Goal: Task Accomplishment & Management: Manage account settings

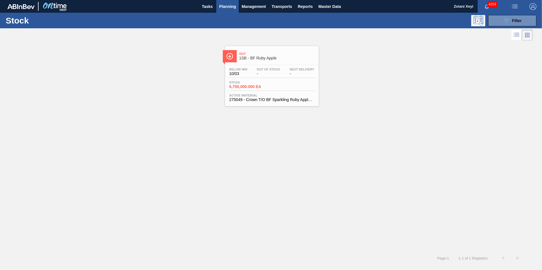
click at [281, 78] on div "Below Min 10/03 Out Of Stock - Next Delivery - Stock 6,750,000.000 EA Active Ma…" at bounding box center [272, 84] width 94 height 39
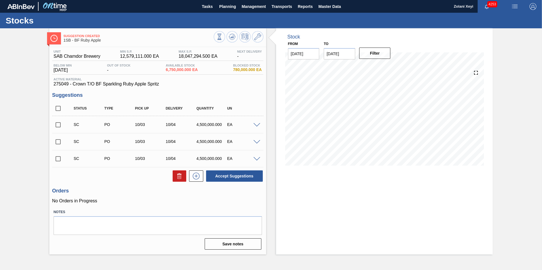
click at [58, 159] on input "checkbox" at bounding box center [58, 159] width 12 height 12
click at [231, 175] on button "Accept Suggestions" at bounding box center [234, 176] width 57 height 11
checkbox input "false"
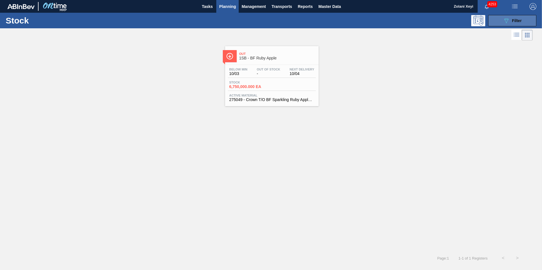
click at [502, 20] on button "089F7B8B-B2A5-4AFE-B5C0-19BA573D28AC Filter" at bounding box center [512, 20] width 48 height 11
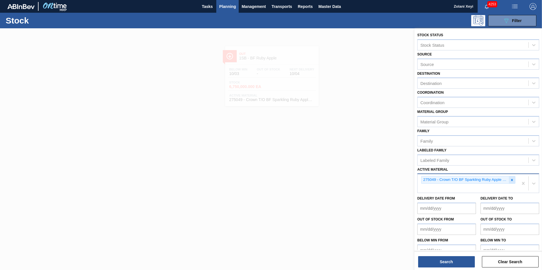
click at [511, 180] on icon at bounding box center [512, 180] width 2 height 2
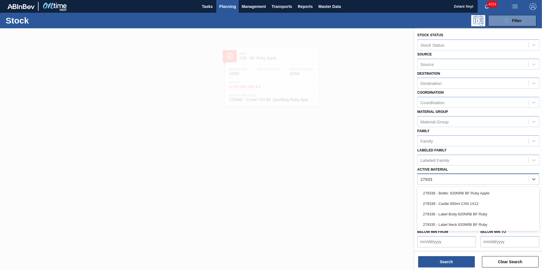
type Material "279335"
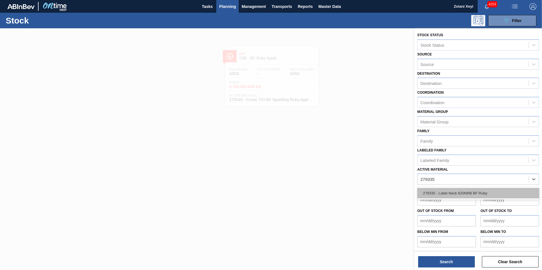
click at [460, 192] on div "279335 - Label Neck 620NRB BF Ruby" at bounding box center [478, 193] width 122 height 10
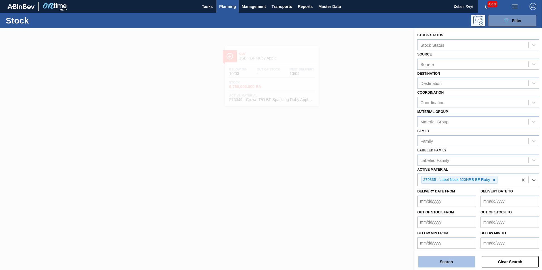
click at [452, 262] on button "Search" at bounding box center [446, 261] width 57 height 11
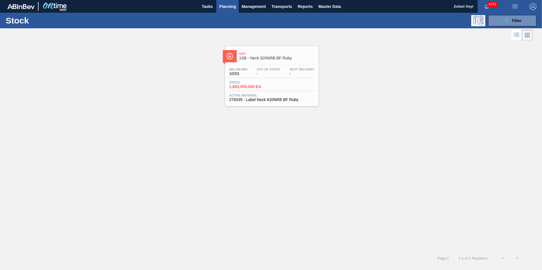
click at [283, 82] on div "Stock 1,683,000.000 EA" at bounding box center [272, 86] width 88 height 10
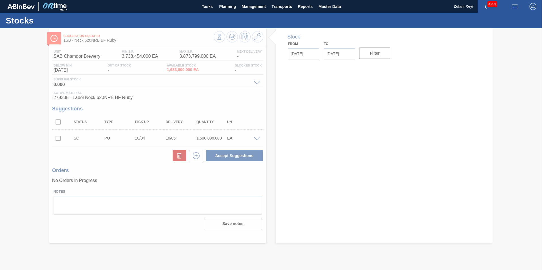
type input "[DATE]"
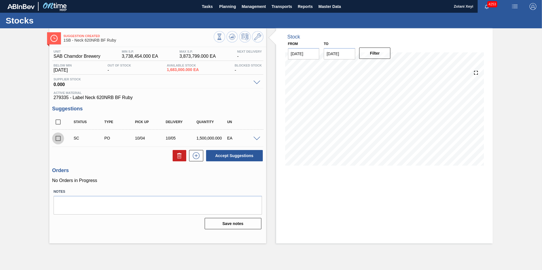
click at [58, 138] on input "checkbox" at bounding box center [58, 139] width 12 height 12
click at [235, 155] on button "Accept Suggestions" at bounding box center [234, 155] width 57 height 11
checkbox input "false"
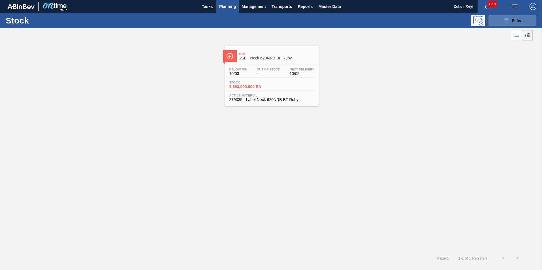
click at [504, 20] on icon "089F7B8B-B2A5-4AFE-B5C0-19BA573D28AC" at bounding box center [506, 20] width 7 height 7
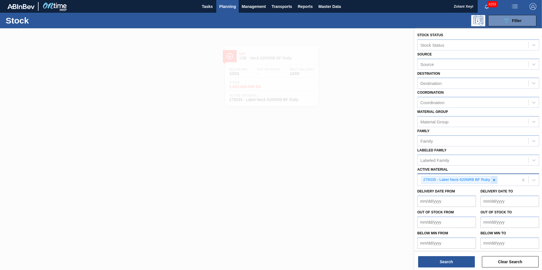
click at [493, 179] on icon at bounding box center [494, 180] width 2 height 2
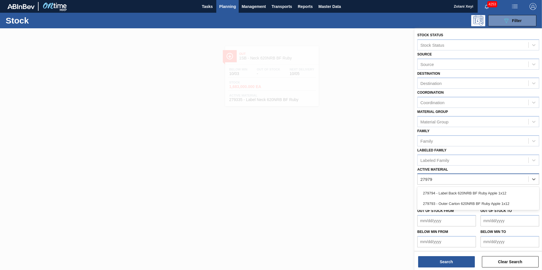
type Material "279794"
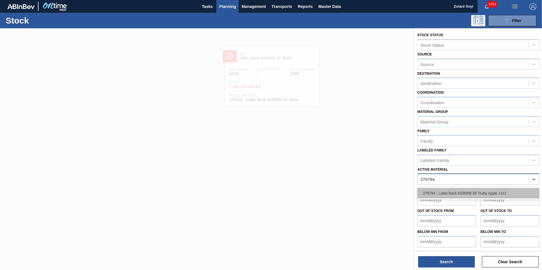
click at [473, 193] on div "279794 - Label Back 620NRB BF Ruby Apple 1x12" at bounding box center [478, 193] width 122 height 10
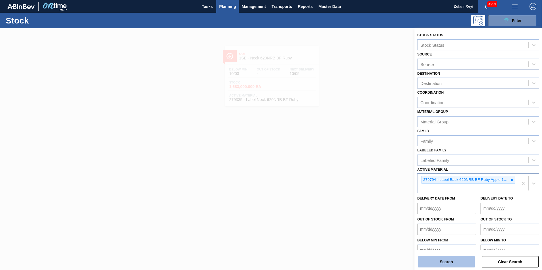
click at [456, 261] on button "Search" at bounding box center [446, 261] width 57 height 11
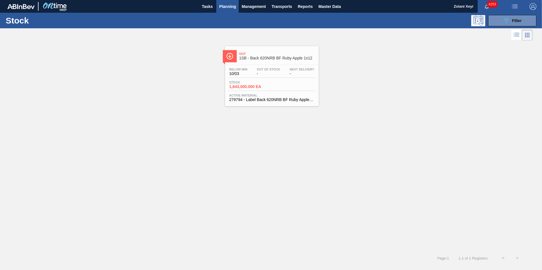
click at [274, 82] on div "Stock 1,643,000.000 EA" at bounding box center [272, 86] width 88 height 10
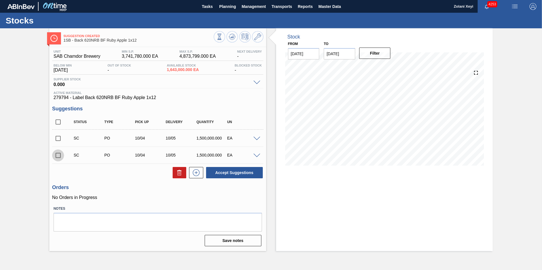
click at [58, 154] on input "checkbox" at bounding box center [58, 156] width 12 height 12
click at [238, 173] on button "Accept Suggestions" at bounding box center [234, 172] width 57 height 11
checkbox input "false"
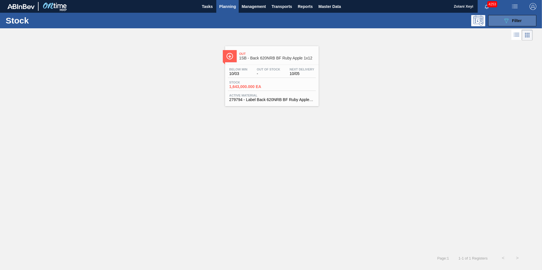
click at [502, 19] on button "089F7B8B-B2A5-4AFE-B5C0-19BA573D28AC Filter" at bounding box center [512, 20] width 48 height 11
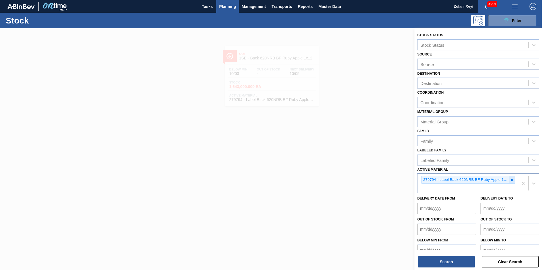
click at [511, 180] on icon at bounding box center [512, 180] width 2 height 2
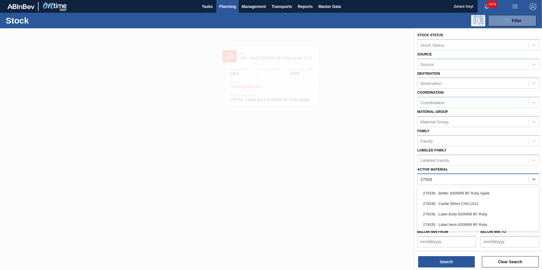
type Material "279336"
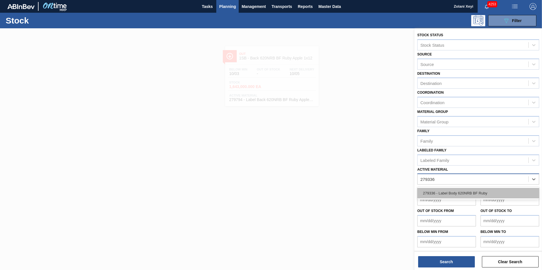
click at [465, 193] on div "279336 - Label Body 620NRB BF Ruby" at bounding box center [478, 193] width 122 height 10
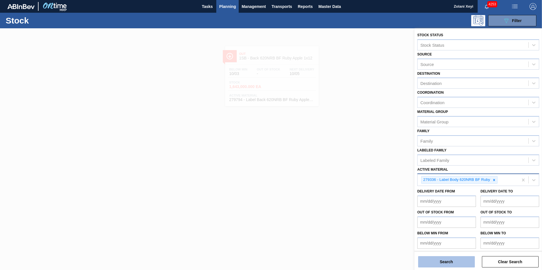
click at [455, 262] on button "Search" at bounding box center [446, 261] width 57 height 11
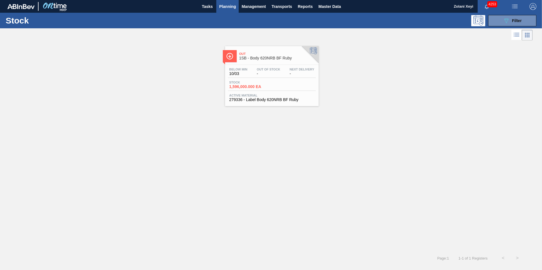
click at [277, 82] on div "Stock 1,596,000.000 EA" at bounding box center [272, 86] width 88 height 10
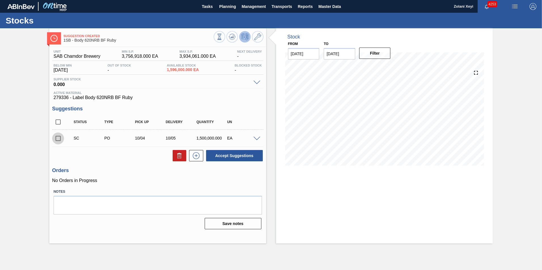
click at [59, 138] on input "checkbox" at bounding box center [58, 139] width 12 height 12
click at [235, 155] on button "Accept Suggestions" at bounding box center [234, 155] width 57 height 11
checkbox input "false"
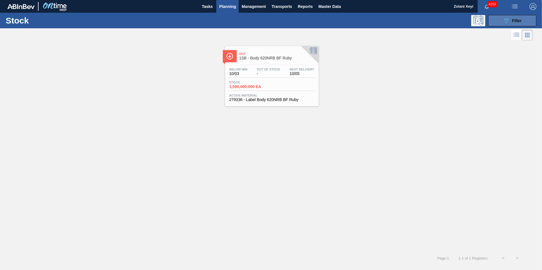
click at [499, 20] on button "089F7B8B-B2A5-4AFE-B5C0-19BA573D28AC Filter" at bounding box center [512, 20] width 48 height 11
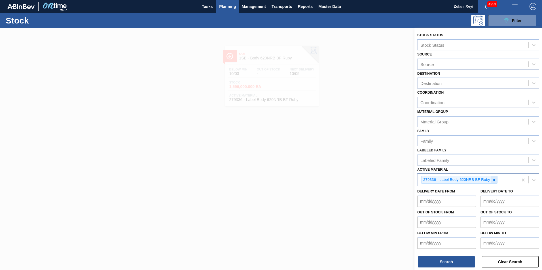
click at [494, 180] on icon at bounding box center [494, 180] width 4 height 4
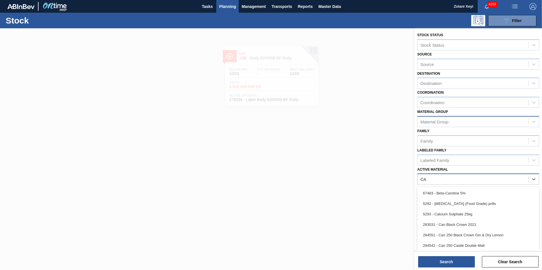
type Material "CAS"
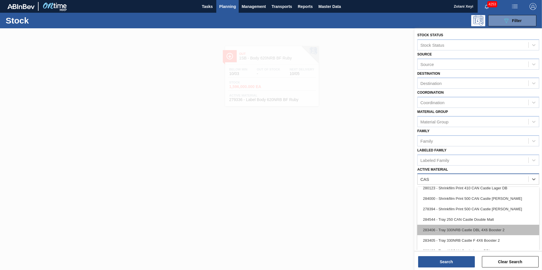
click at [482, 230] on div "283406 - Tray 330NRB Castle DBL 4X6 Booster 2" at bounding box center [478, 230] width 122 height 10
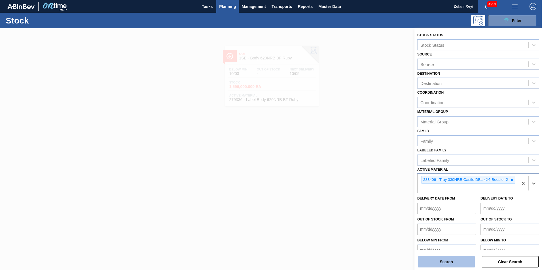
click at [457, 261] on button "Search" at bounding box center [446, 261] width 57 height 11
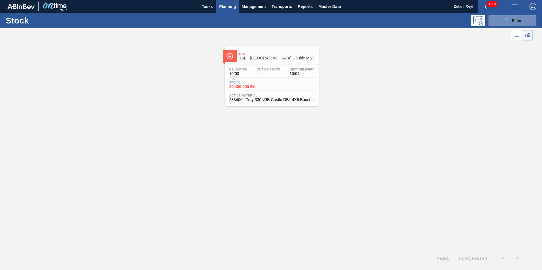
click at [277, 81] on div "Stock 20,400.000 EA" at bounding box center [272, 86] width 88 height 10
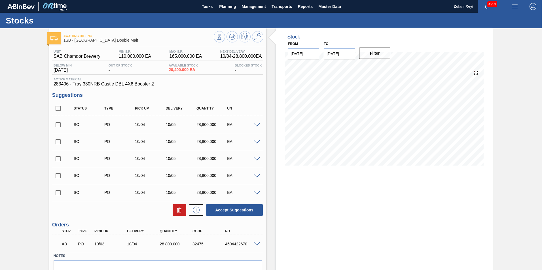
click at [256, 244] on span at bounding box center [256, 244] width 7 height 4
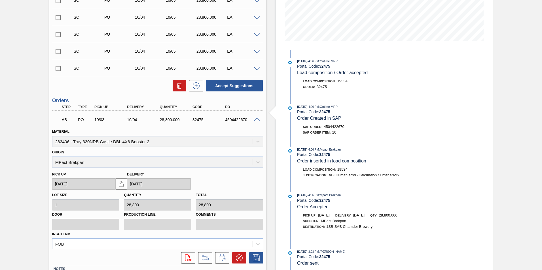
scroll to position [142, 0]
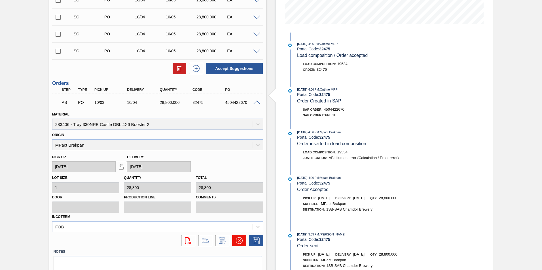
click at [239, 241] on icon at bounding box center [239, 240] width 7 height 7
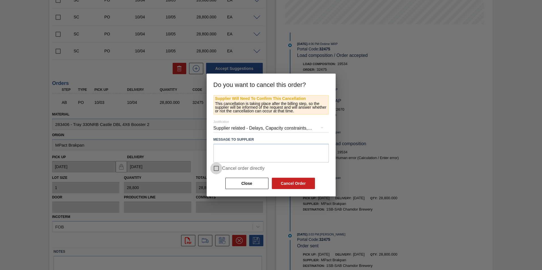
click at [216, 169] on input "Cancel order directly" at bounding box center [216, 169] width 12 height 12
checkbox input "true"
click at [296, 182] on button "Cancel Order" at bounding box center [293, 183] width 43 height 11
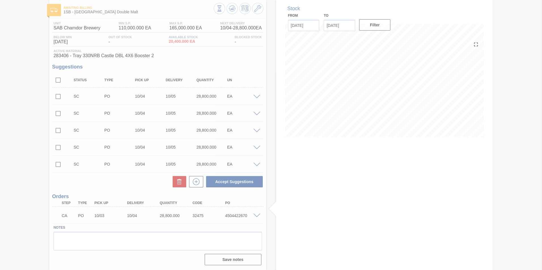
scroll to position [28, 0]
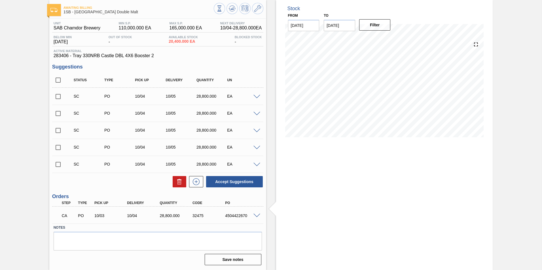
click at [256, 215] on span at bounding box center [256, 216] width 7 height 4
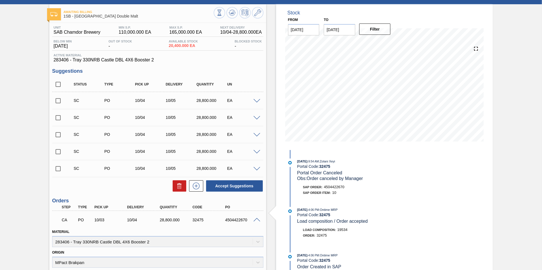
scroll to position [0, 0]
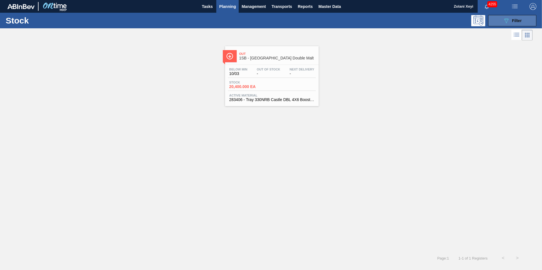
click at [500, 21] on button "089F7B8B-B2A5-4AFE-B5C0-19BA573D28AC Filter" at bounding box center [512, 20] width 48 height 11
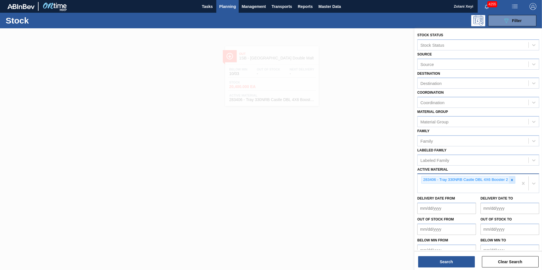
click at [511, 180] on icon at bounding box center [512, 180] width 2 height 2
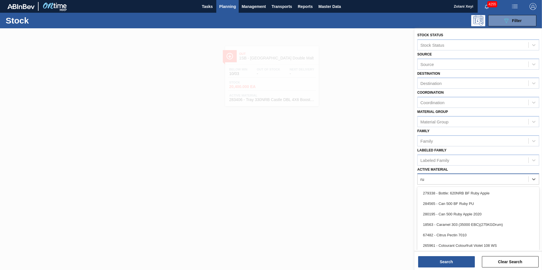
type Material "rub"
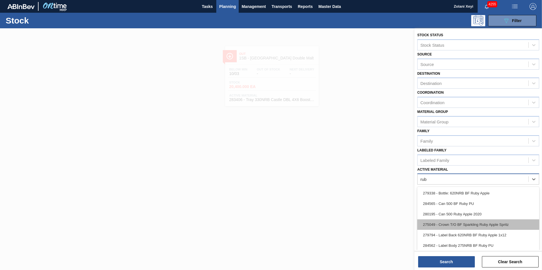
click at [483, 224] on div "275049 - Crown T/O BF Sparkling Ruby Apple Spritz" at bounding box center [478, 225] width 122 height 10
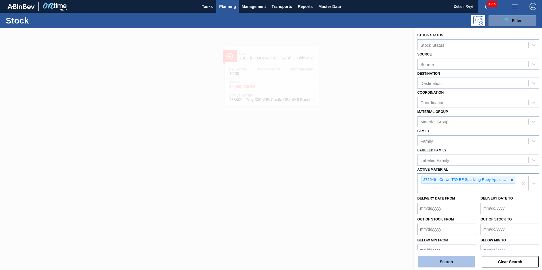
click at [452, 262] on button "Search" at bounding box center [446, 261] width 57 height 11
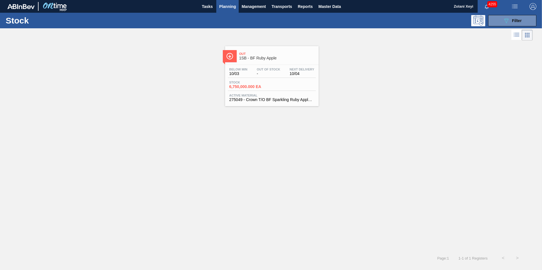
click at [275, 81] on div "Stock 6,750,000.000 EA" at bounding box center [272, 86] width 88 height 10
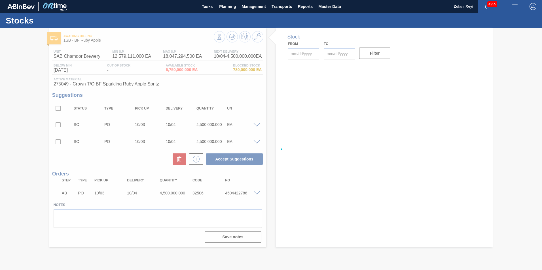
type input "[DATE]"
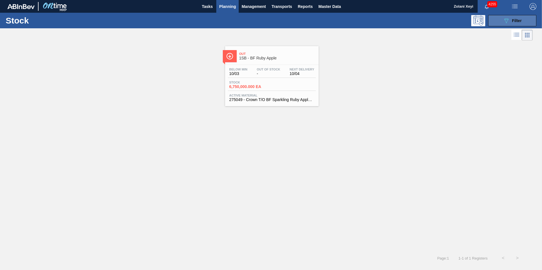
click at [500, 19] on button "089F7B8B-B2A5-4AFE-B5C0-19BA573D28AC Filter" at bounding box center [512, 20] width 48 height 11
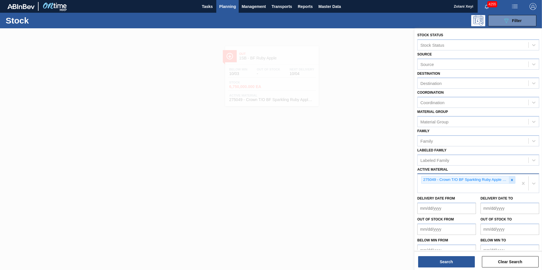
click at [511, 179] on icon at bounding box center [512, 180] width 4 height 4
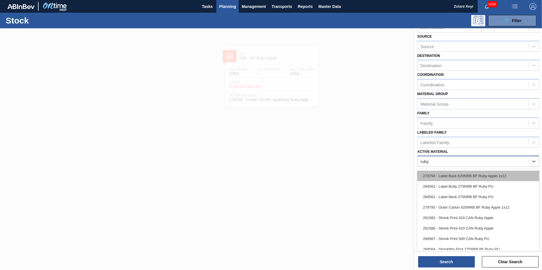
scroll to position [78, 0]
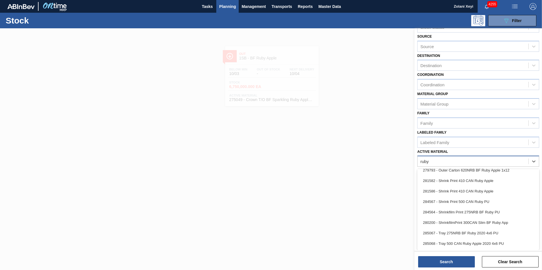
type Material "ruby"
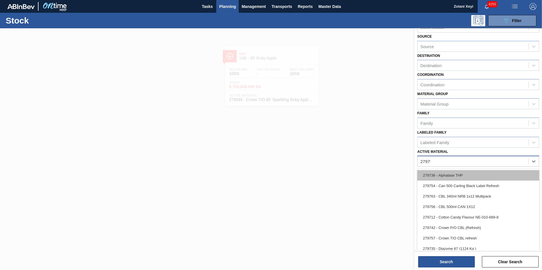
scroll to position [0, 0]
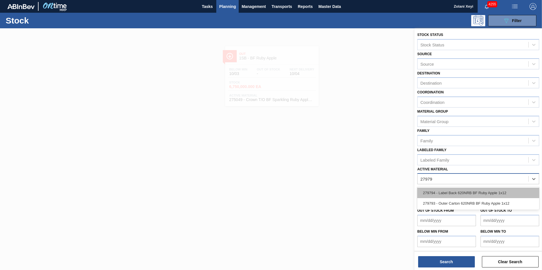
type Material "279793"
click at [471, 191] on div "279793 - Outer Carton 620NRB BF Ruby Apple 1x12" at bounding box center [478, 193] width 122 height 10
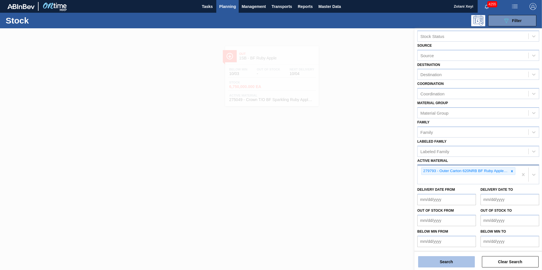
click at [460, 263] on button "Search" at bounding box center [446, 261] width 57 height 11
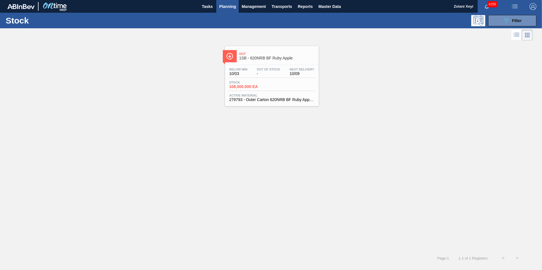
click at [288, 85] on div "Stock 108,000.000 EA" at bounding box center [272, 86] width 88 height 10
click at [500, 20] on button "089F7B8B-B2A5-4AFE-B5C0-19BA573D28AC Filter" at bounding box center [512, 20] width 48 height 11
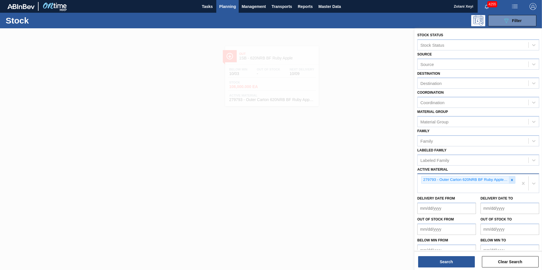
click at [512, 180] on icon at bounding box center [512, 180] width 4 height 4
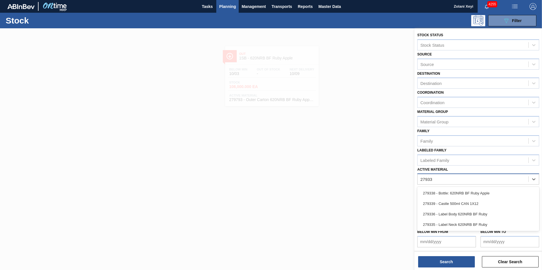
type Material "279335"
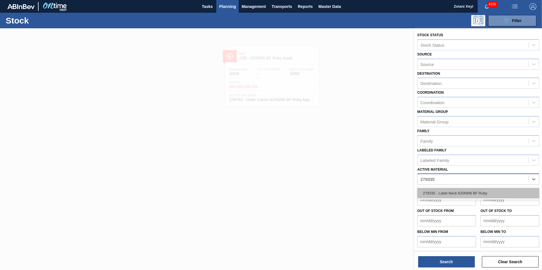
click at [471, 193] on div "279335 - Label Neck 620NRB BF Ruby" at bounding box center [478, 193] width 122 height 10
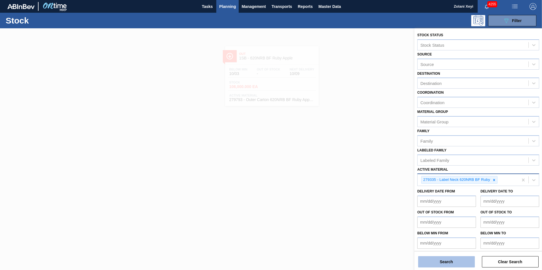
click at [457, 263] on button "Search" at bounding box center [446, 261] width 57 height 11
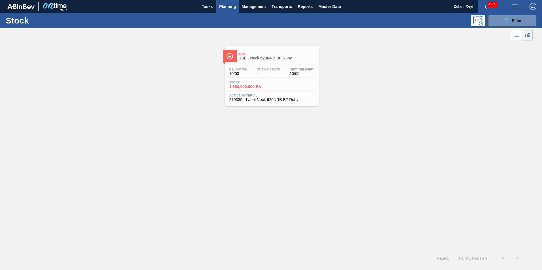
click at [280, 82] on div "Stock 1,683,000.000 EA" at bounding box center [272, 86] width 88 height 10
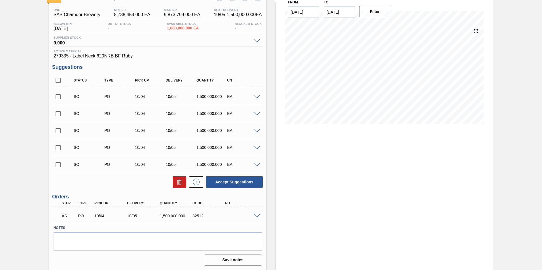
scroll to position [42, 0]
click at [256, 216] on span at bounding box center [256, 216] width 7 height 4
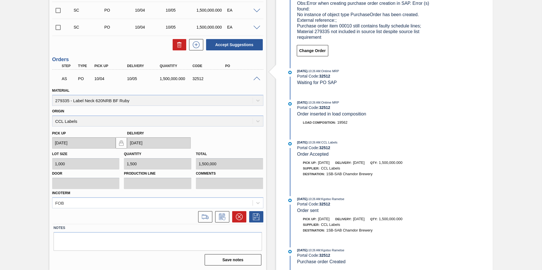
scroll to position [179, 0]
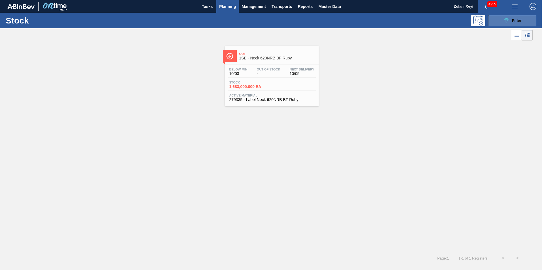
click at [498, 20] on button "089F7B8B-B2A5-4AFE-B5C0-19BA573D28AC Filter" at bounding box center [512, 20] width 48 height 11
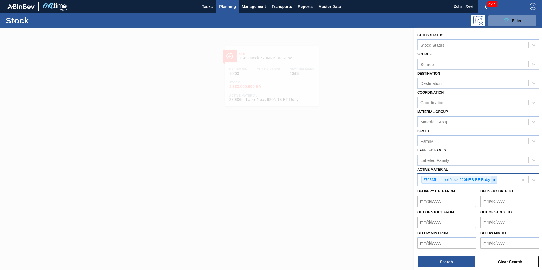
click at [494, 179] on icon at bounding box center [494, 180] width 4 height 4
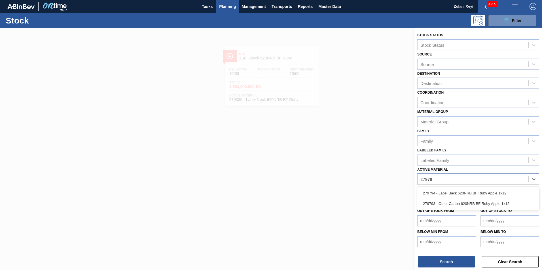
type Material "279794"
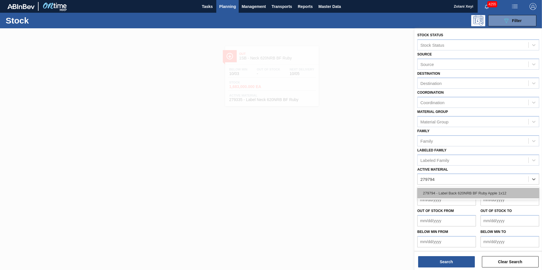
click at [466, 192] on div "279794 - Label Back 620NRB BF Ruby Apple 1x12" at bounding box center [478, 193] width 122 height 10
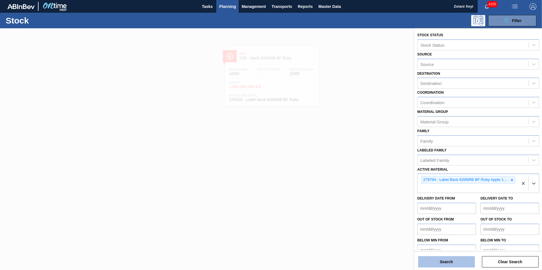
click at [461, 260] on button "Search" at bounding box center [446, 261] width 57 height 11
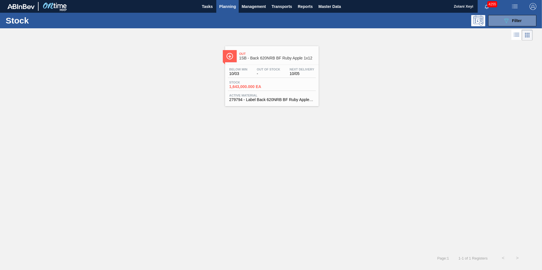
click at [283, 78] on div "Below Min 10/03 Out Of Stock - Next Delivery 10/05 Stock 1,643,000.000 EA Activ…" at bounding box center [272, 84] width 94 height 39
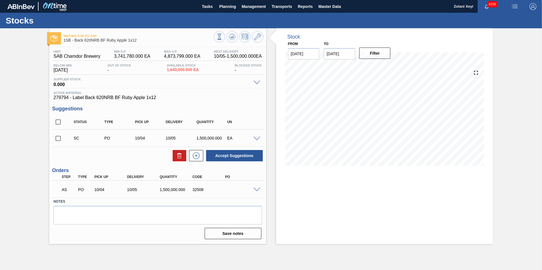
click at [257, 189] on span at bounding box center [256, 190] width 7 height 4
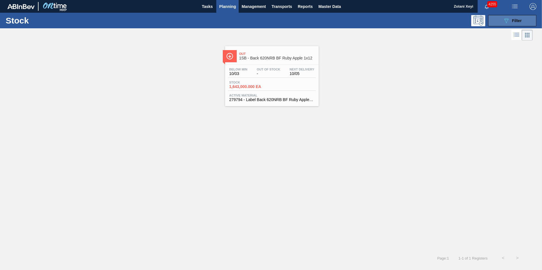
click at [498, 20] on button "089F7B8B-B2A5-4AFE-B5C0-19BA573D28AC Filter" at bounding box center [512, 20] width 48 height 11
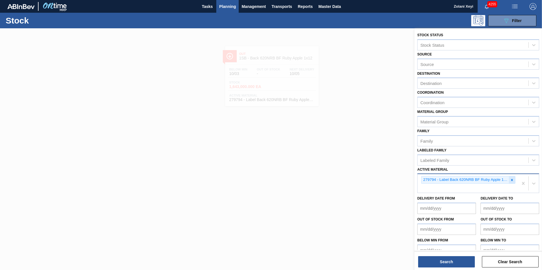
click at [511, 179] on icon at bounding box center [512, 180] width 2 height 2
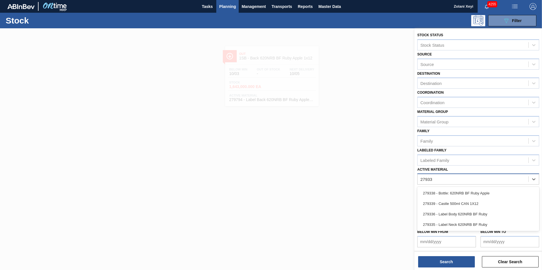
type Material "279336"
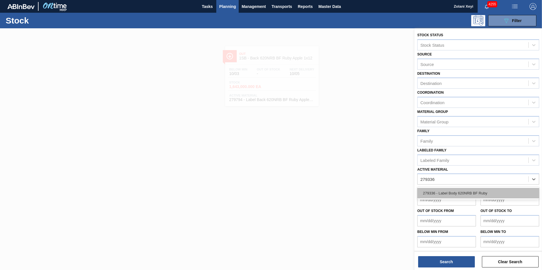
click at [465, 192] on div "279336 - Label Body 620NRB BF Ruby" at bounding box center [478, 193] width 122 height 10
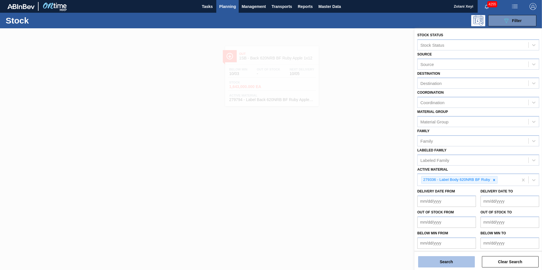
click at [457, 262] on button "Search" at bounding box center [446, 261] width 57 height 11
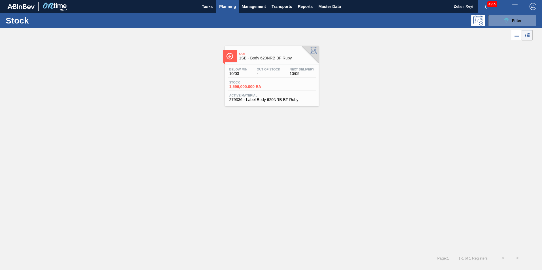
click at [283, 83] on div "Stock 1,596,000.000 EA" at bounding box center [272, 86] width 88 height 10
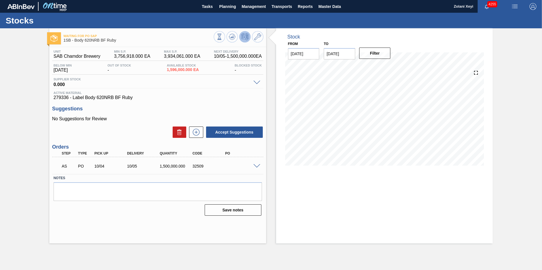
click at [257, 166] on span at bounding box center [256, 166] width 7 height 4
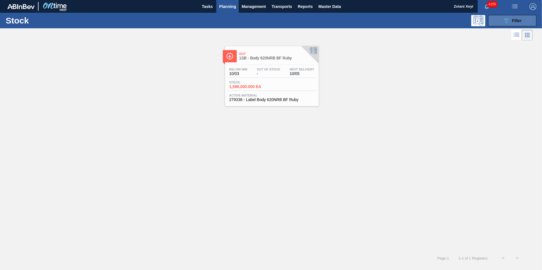
click at [500, 20] on button "089F7B8B-B2A5-4AFE-B5C0-19BA573D28AC Filter" at bounding box center [512, 20] width 48 height 11
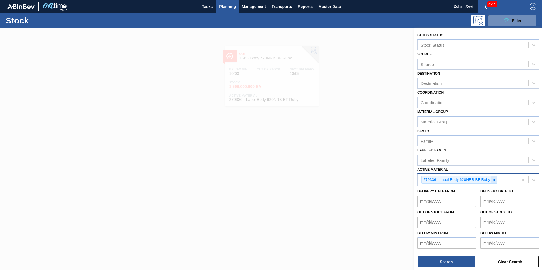
click at [494, 181] on icon at bounding box center [494, 180] width 4 height 4
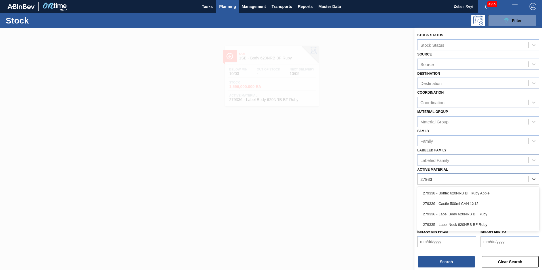
type Material "279335"
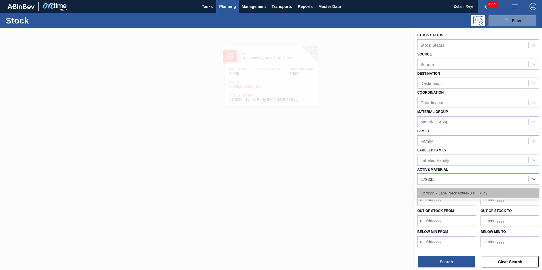
click at [460, 193] on div "279335 - Label Neck 620NRB BF Ruby" at bounding box center [478, 193] width 122 height 10
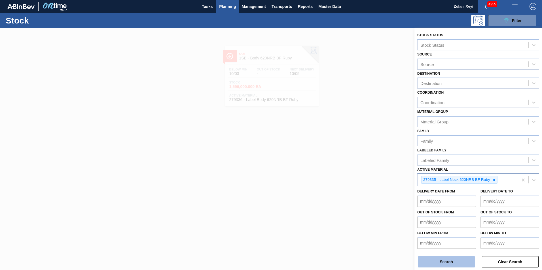
click at [458, 261] on button "Search" at bounding box center [446, 261] width 57 height 11
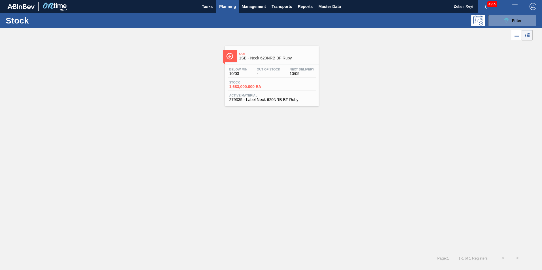
click at [283, 85] on div "Stock 1,683,000.000 EA" at bounding box center [272, 86] width 88 height 10
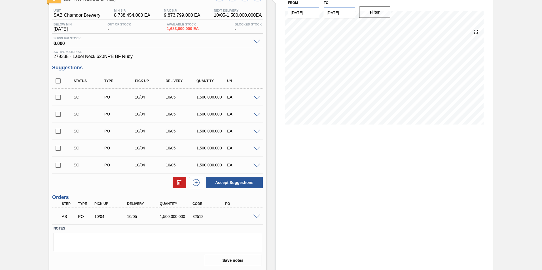
scroll to position [42, 0]
click at [257, 216] on span at bounding box center [256, 216] width 7 height 4
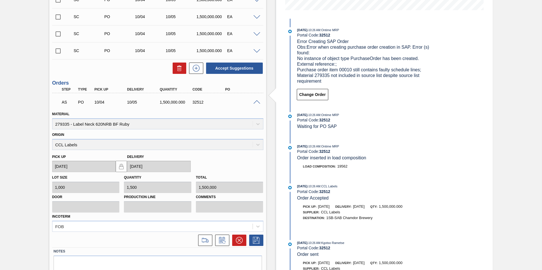
scroll to position [94, 0]
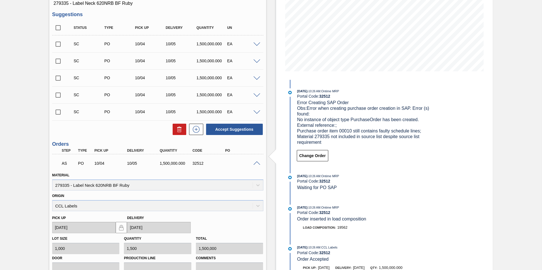
click at [256, 162] on span at bounding box center [256, 164] width 7 height 4
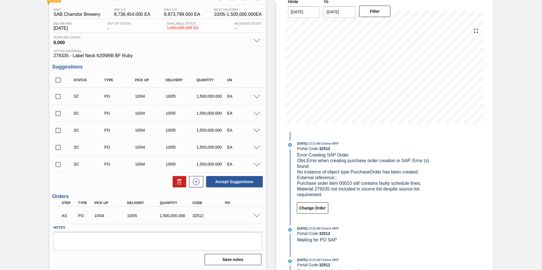
scroll to position [42, 0]
